Goal: Find specific page/section

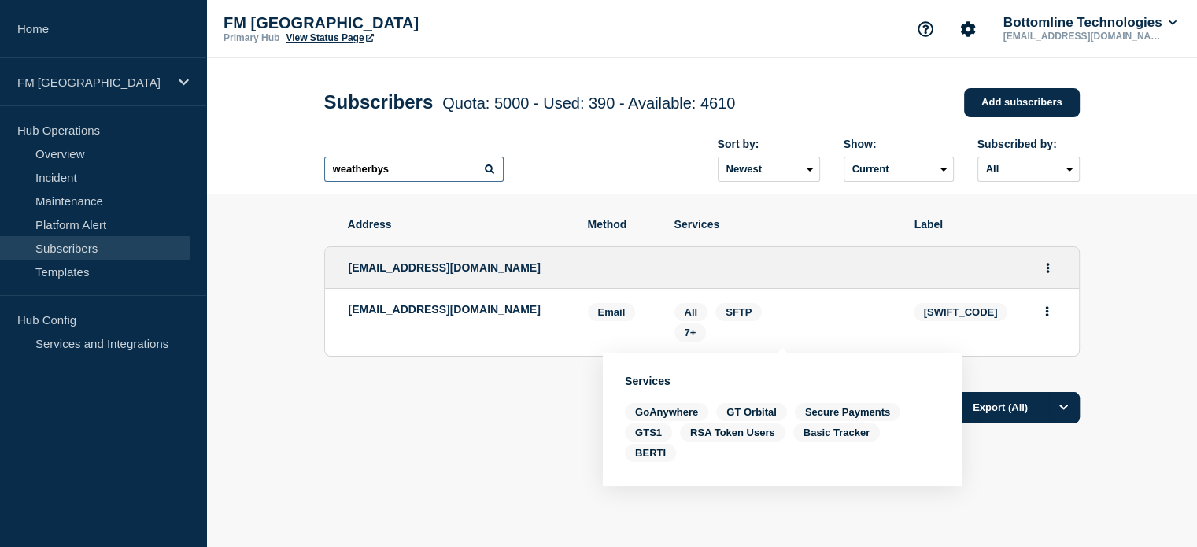
drag, startPoint x: 401, startPoint y: 174, endPoint x: 285, endPoint y: 171, distance: 116.5
click at [290, 177] on header "Subscribers Quota: 5000 - Used: 390 - Available: 4610 Quota Used Available 5000…" at bounding box center [701, 126] width 991 height 136
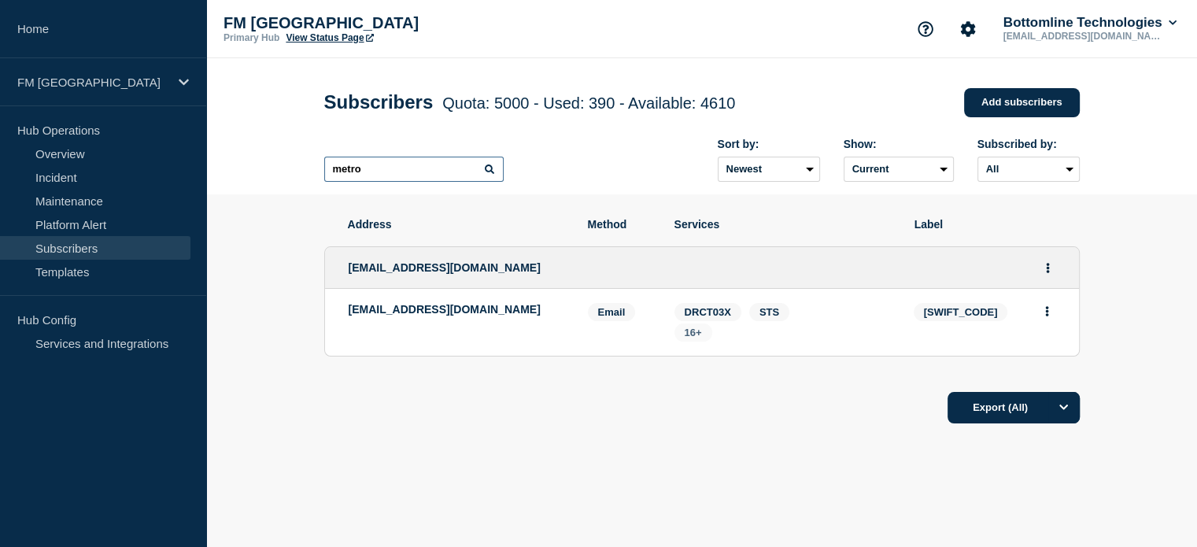
type input "metro"
click at [696, 338] on span "16+" at bounding box center [693, 333] width 17 height 12
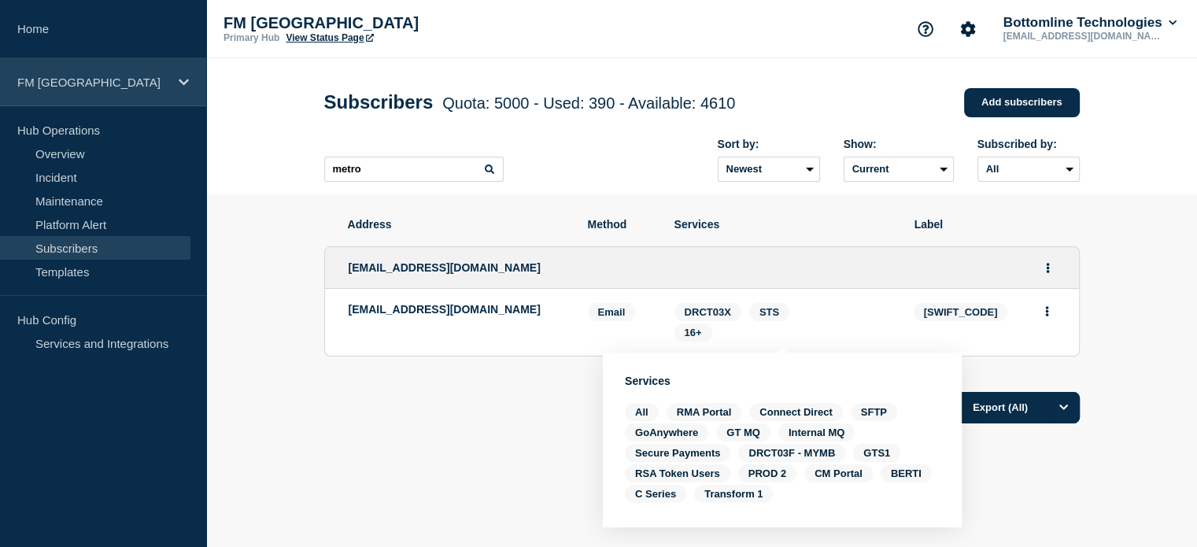
click at [179, 86] on icon at bounding box center [184, 82] width 10 height 12
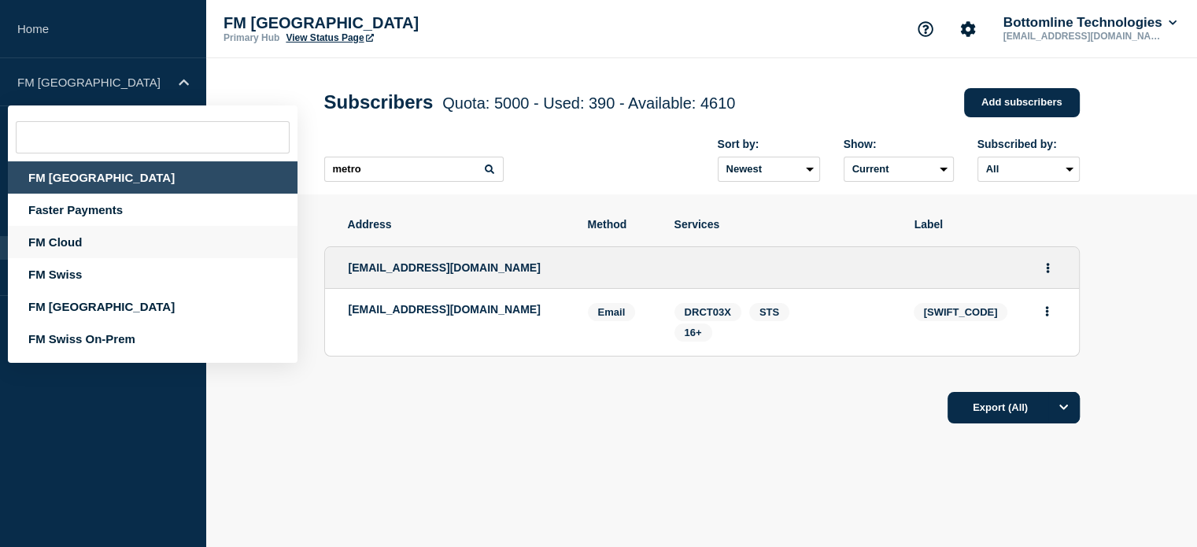
click at [86, 238] on div "FM Cloud" at bounding box center [153, 242] width 290 height 32
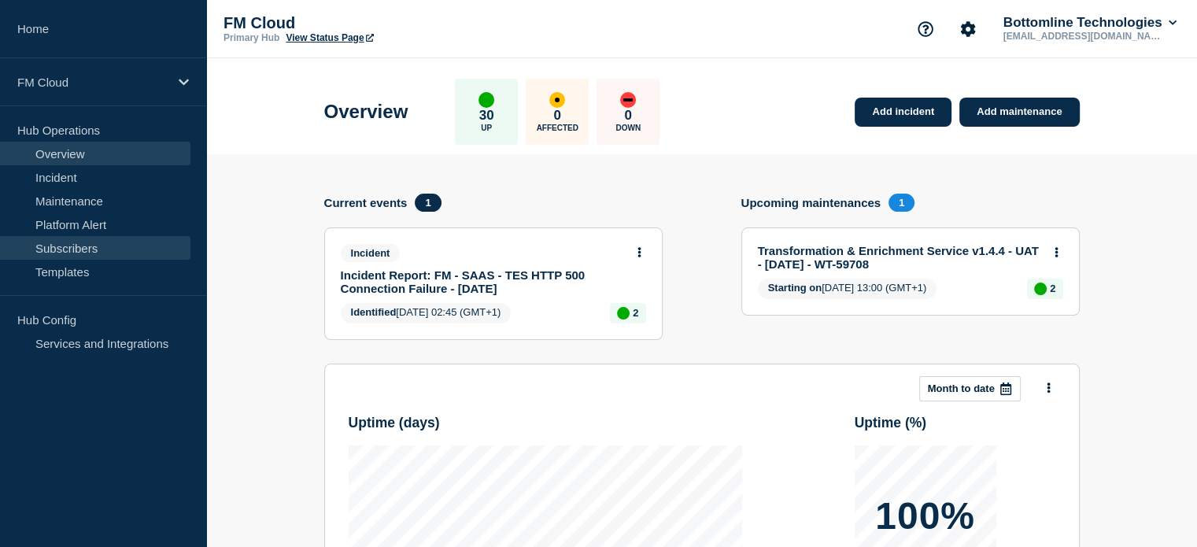
click at [95, 249] on link "Subscribers" at bounding box center [95, 248] width 190 height 24
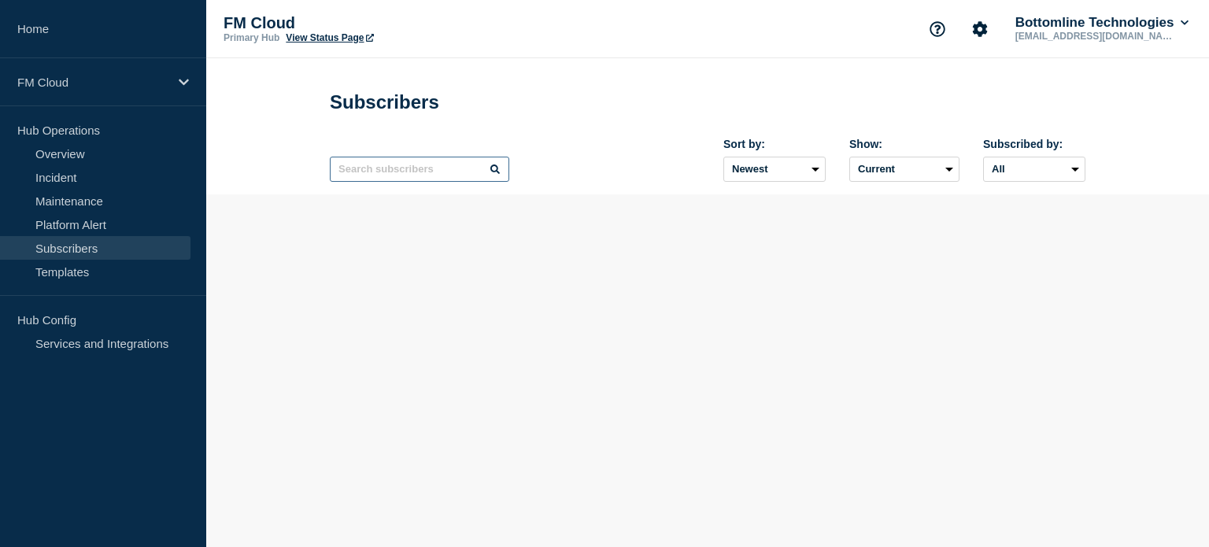
click at [390, 176] on input "text" at bounding box center [419, 169] width 179 height 25
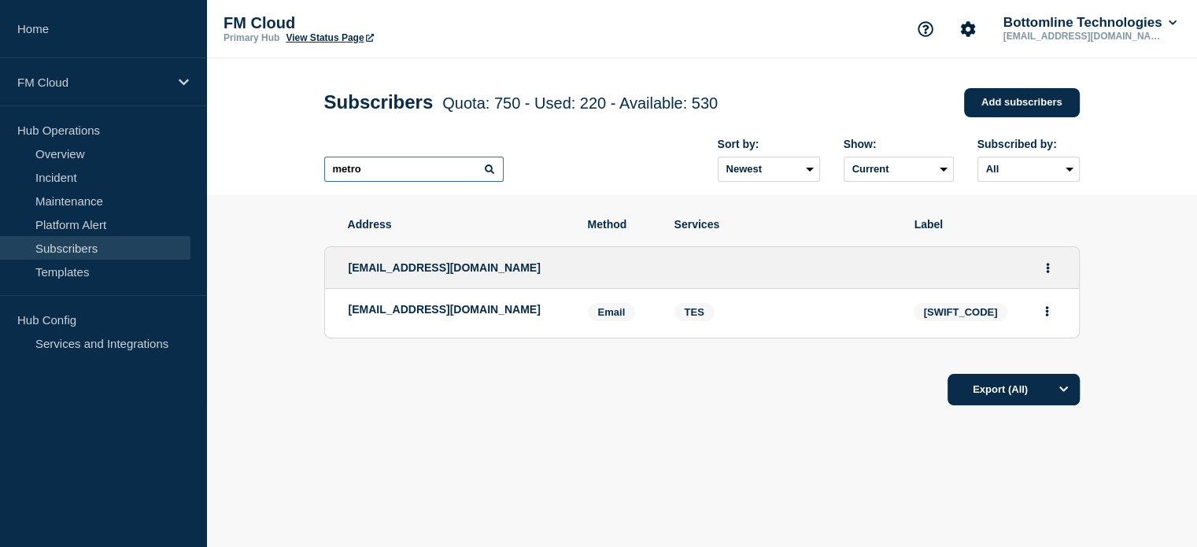
type input "metro"
